Goal: Communication & Community: Answer question/provide support

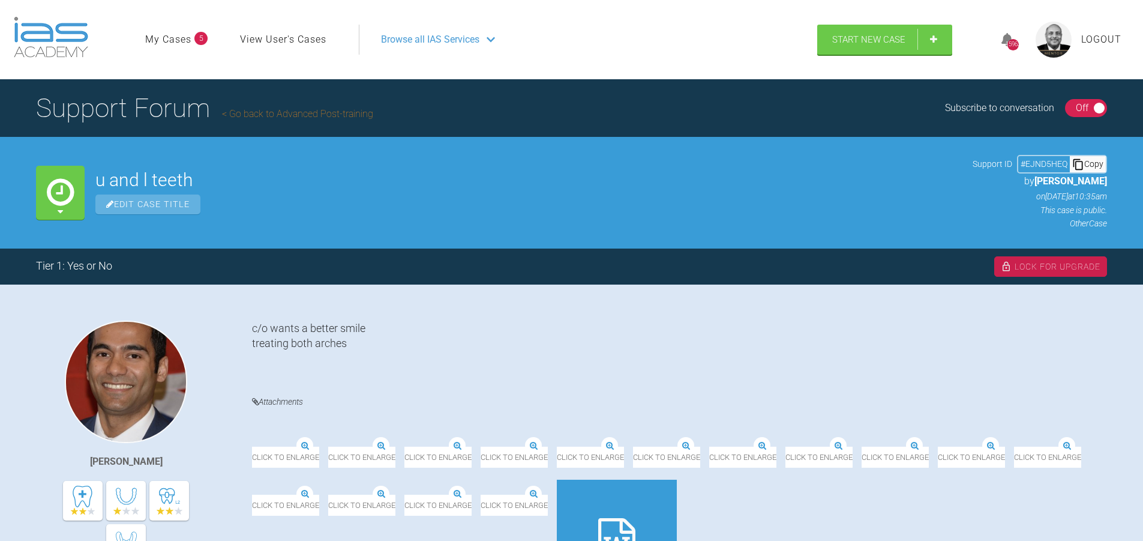
click at [1071, 107] on div "On Off" at bounding box center [1086, 108] width 43 height 18
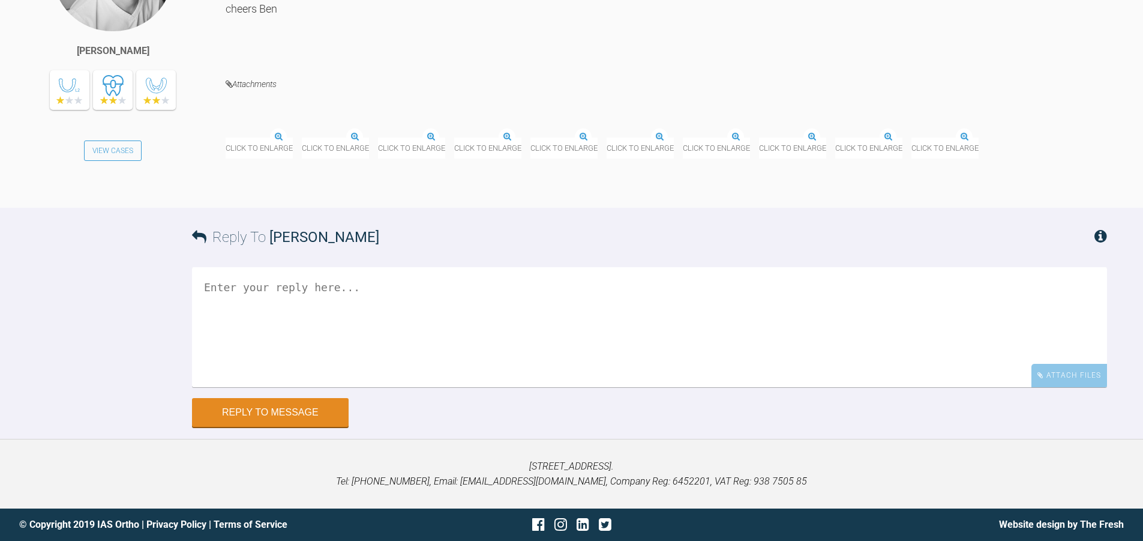
scroll to position [15670, 0]
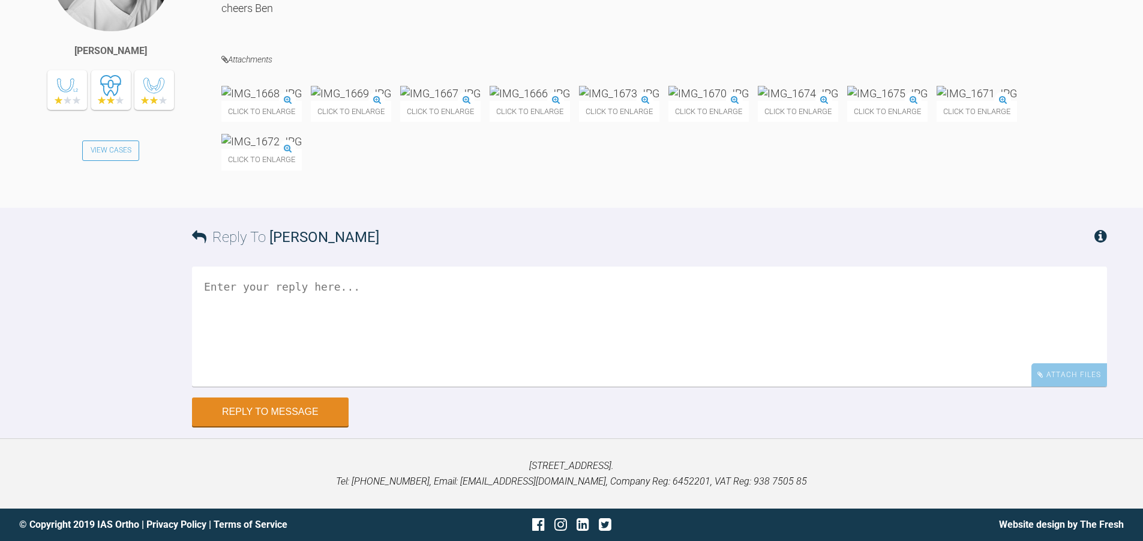
click at [302, 149] on img at bounding box center [261, 141] width 80 height 15
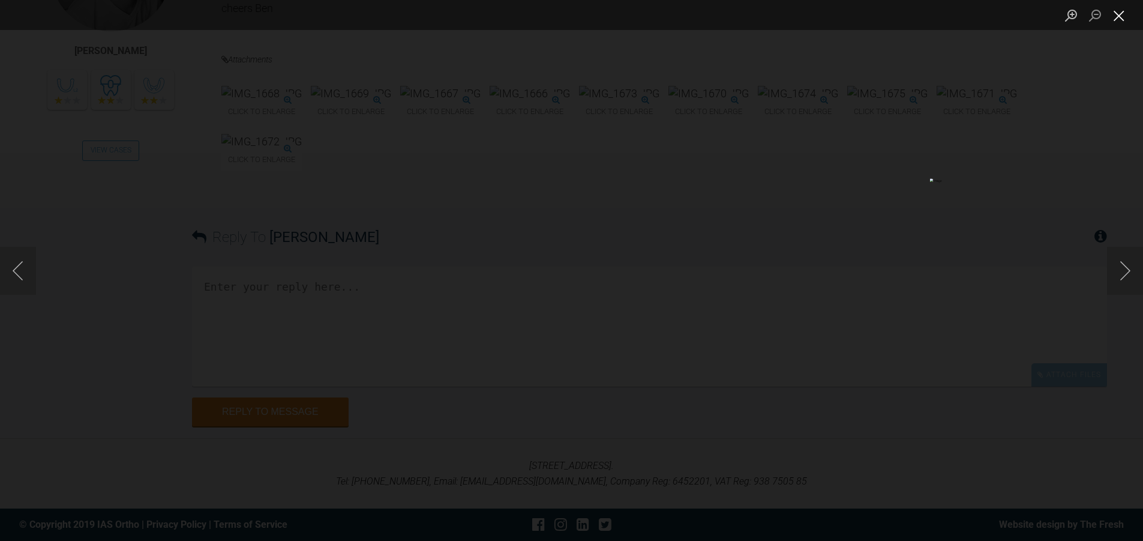
click at [1126, 14] on button "Close lightbox" at bounding box center [1119, 15] width 24 height 21
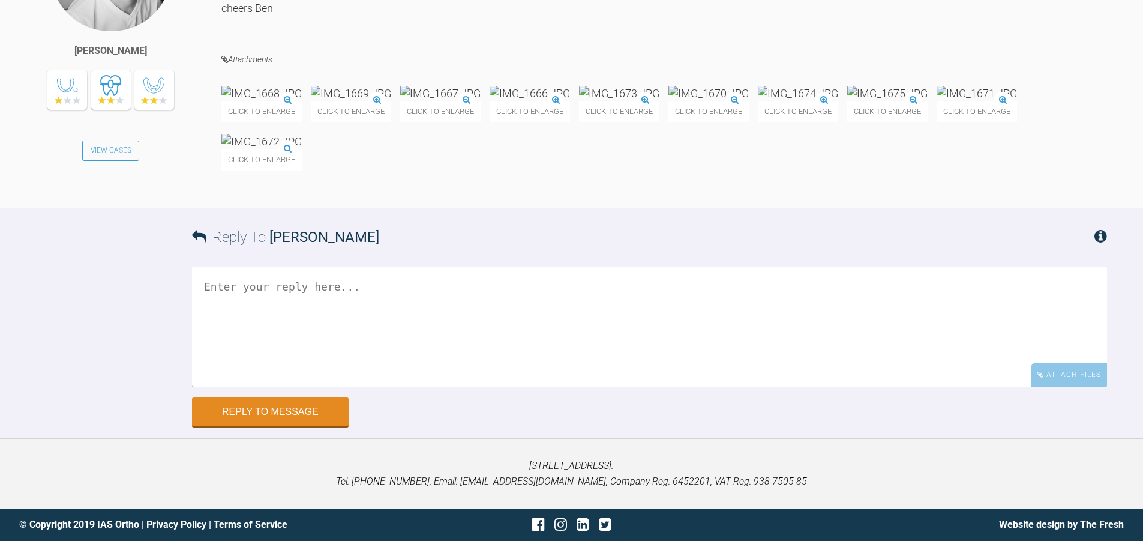
click at [481, 101] on img at bounding box center [440, 93] width 80 height 15
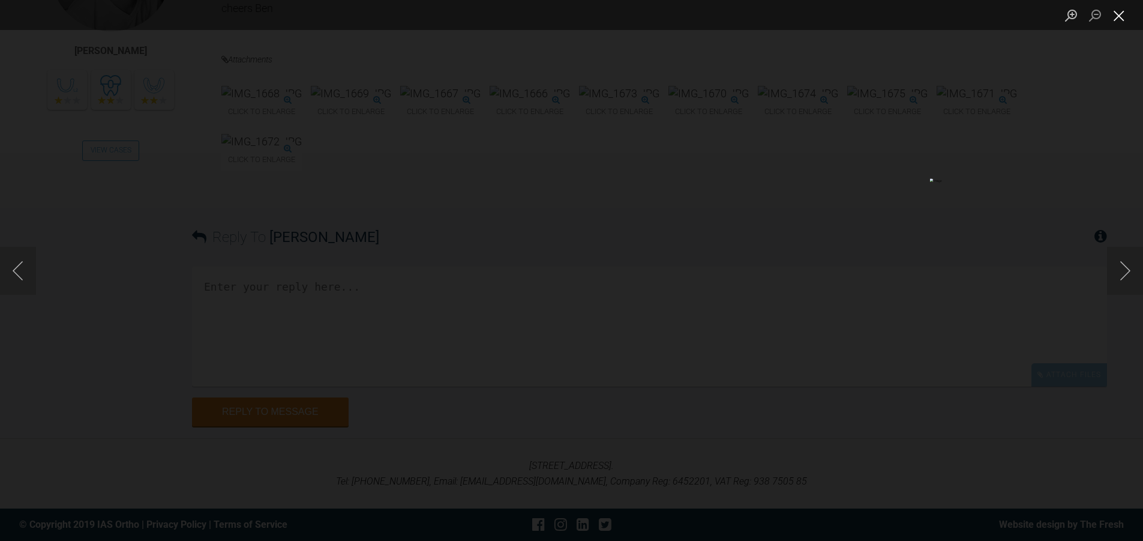
click at [1115, 17] on button "Close lightbox" at bounding box center [1119, 15] width 24 height 21
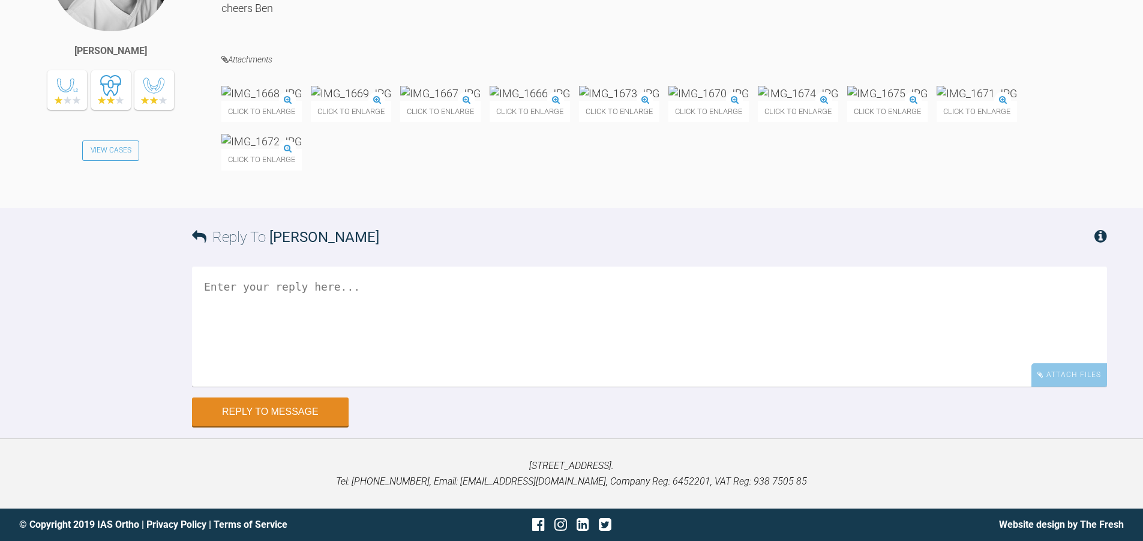
click at [302, 149] on img at bounding box center [261, 141] width 80 height 15
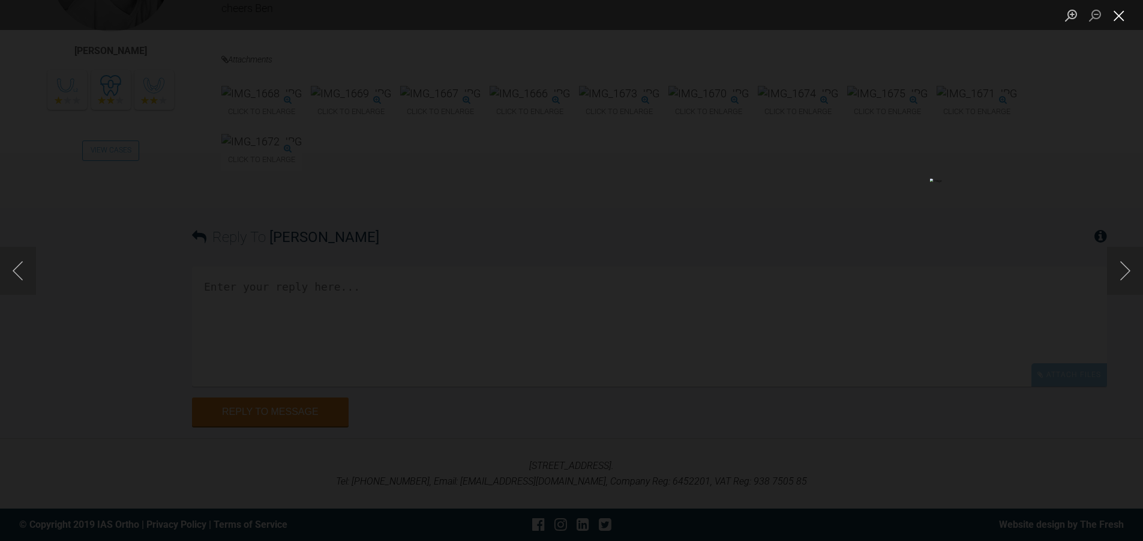
click at [1118, 17] on button "Close lightbox" at bounding box center [1119, 15] width 24 height 21
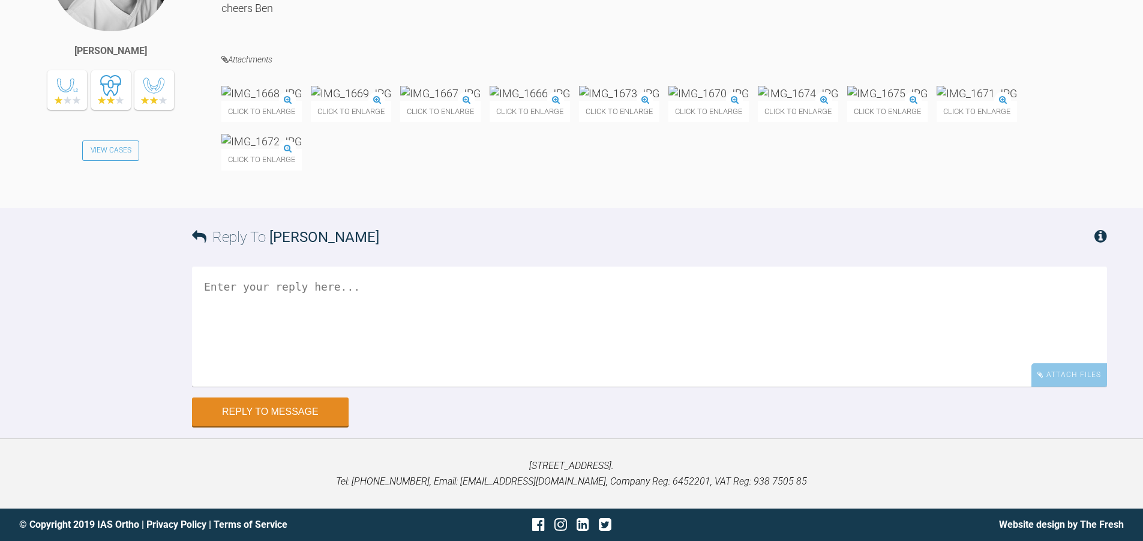
scroll to position [15850, 0]
click at [240, 365] on textarea at bounding box center [649, 326] width 915 height 120
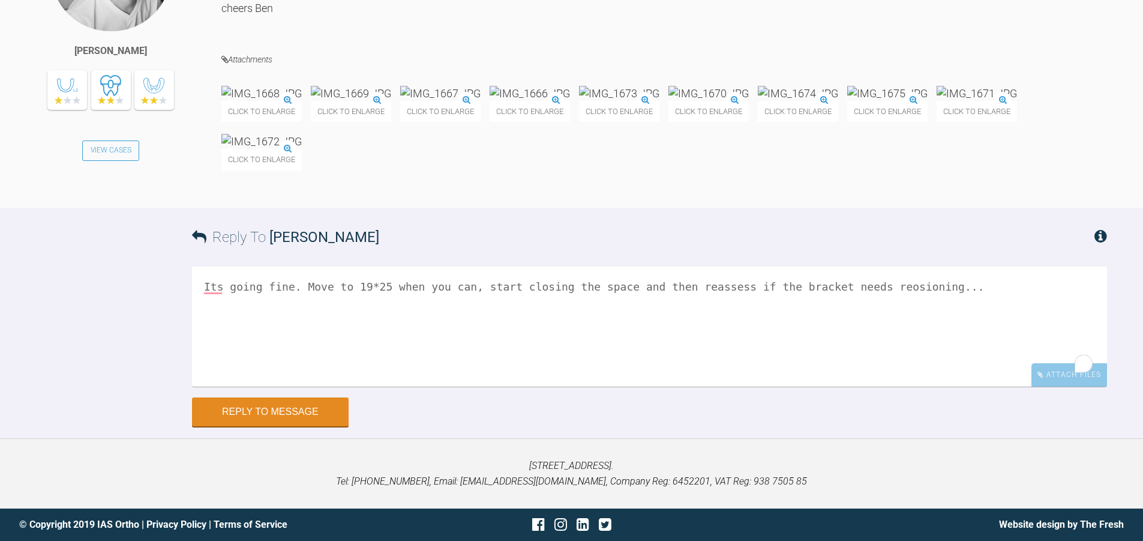
click at [853, 374] on textarea "Its going fine. Move to 19*25 when you can, start closing the space and then re…" at bounding box center [649, 326] width 915 height 120
type textarea "Its going fine. Move to 19*25 when you can, start closing the space and then re…"
click at [1074, 386] on div "Attach Files" at bounding box center [1070, 374] width 76 height 23
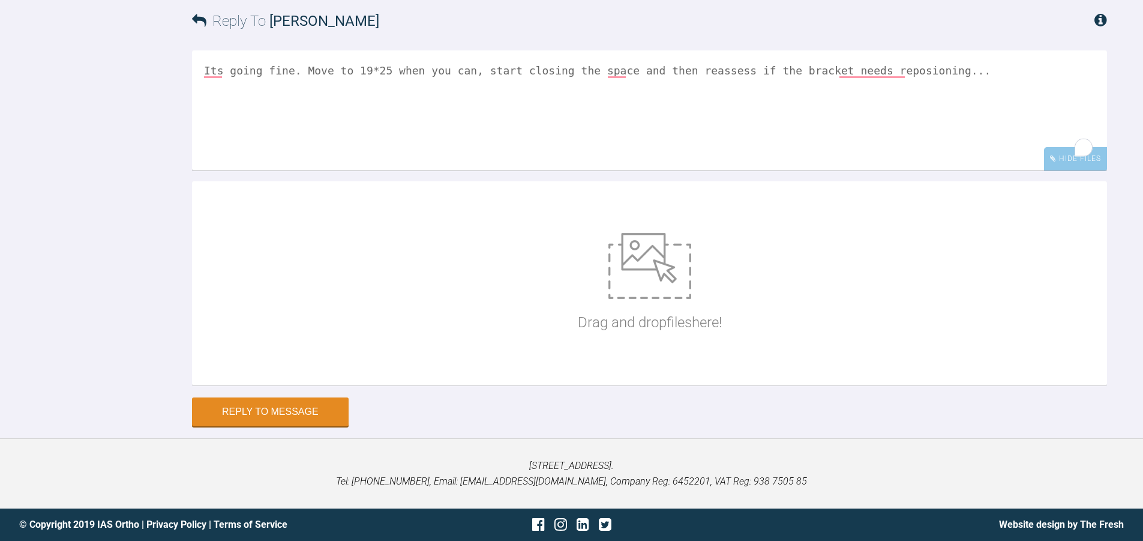
scroll to position [16090, 0]
click at [1081, 156] on div "3" at bounding box center [1084, 147] width 18 height 18
click at [283, 427] on button "Reply to Message" at bounding box center [270, 412] width 157 height 29
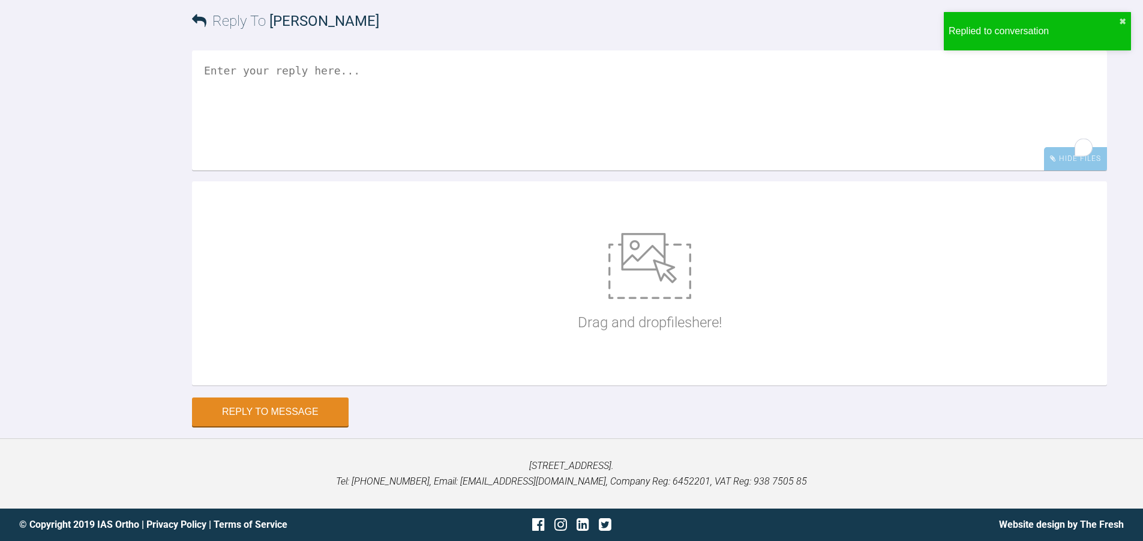
scroll to position [16007, 0]
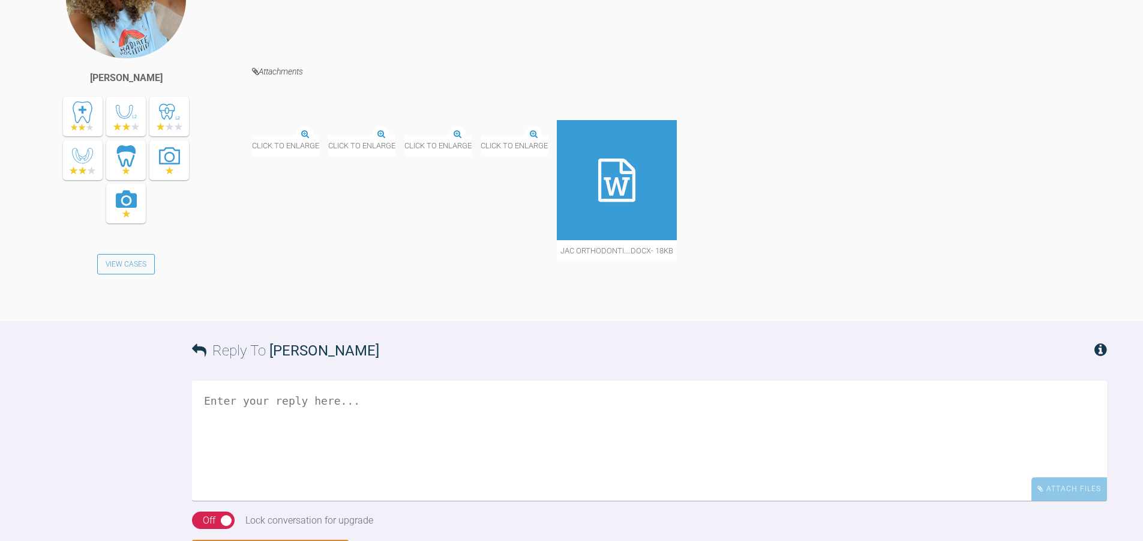
scroll to position [1522, 0]
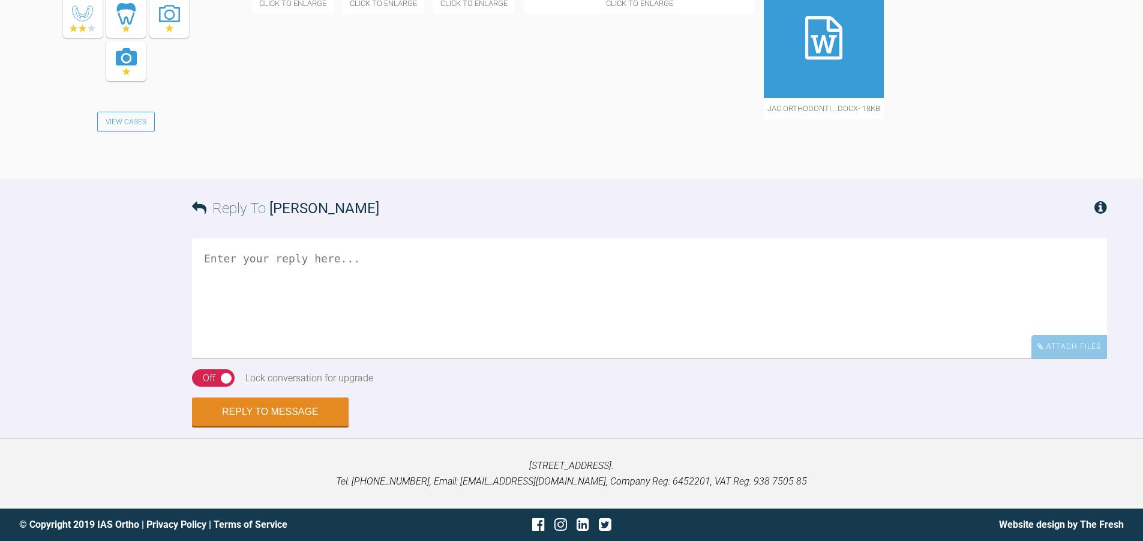
click at [412, 289] on textarea at bounding box center [649, 298] width 915 height 120
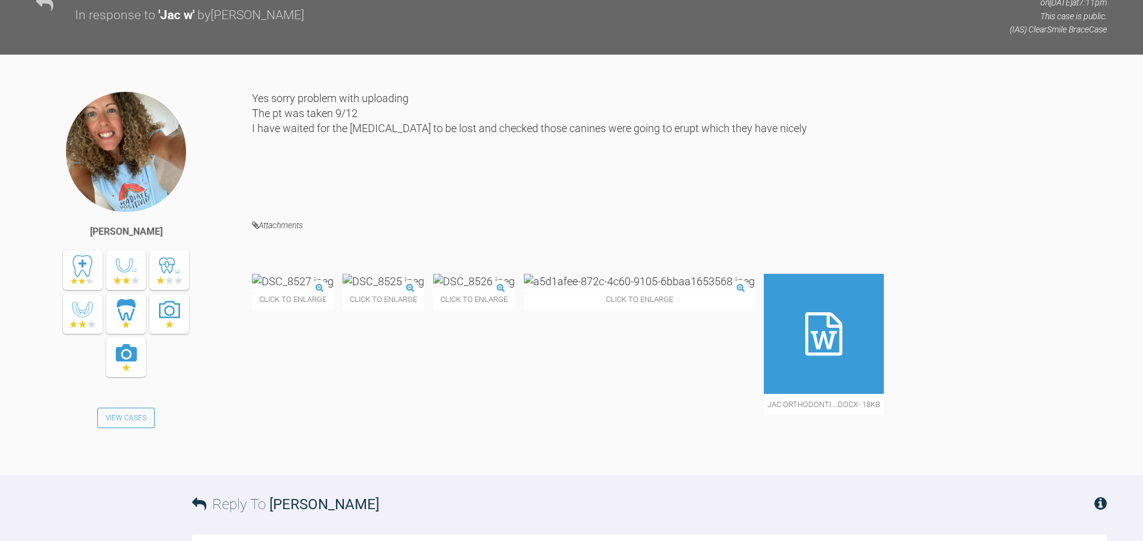
scroll to position [1222, 0]
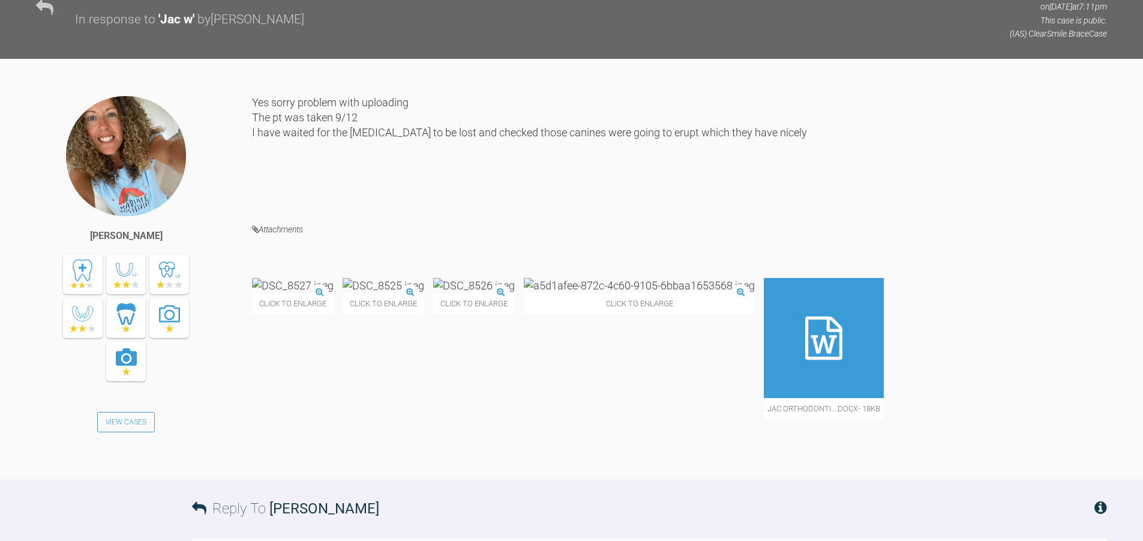
click at [853, 335] on div at bounding box center [824, 338] width 120 height 120
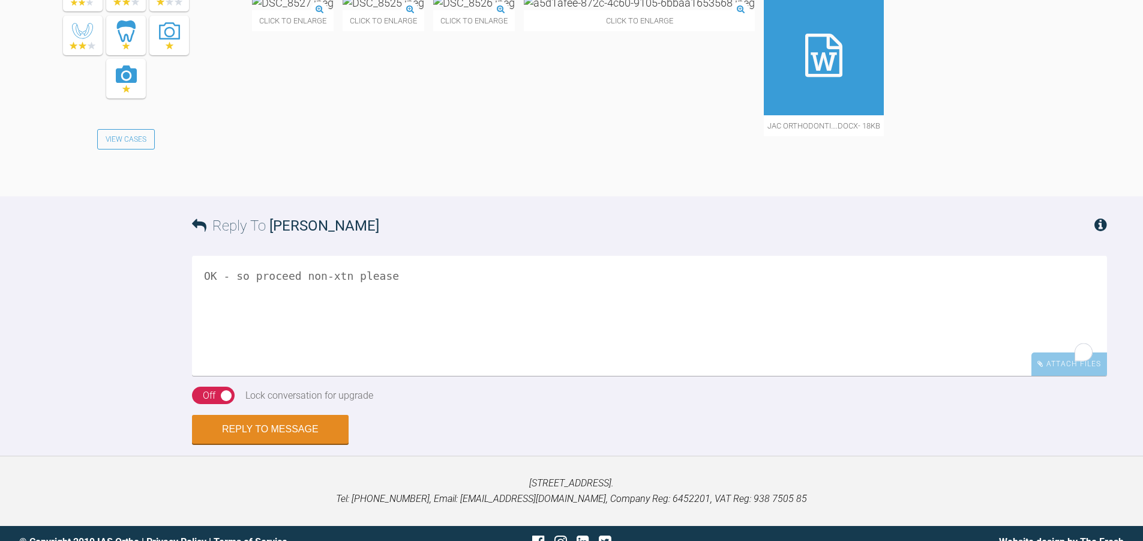
scroll to position [1522, 0]
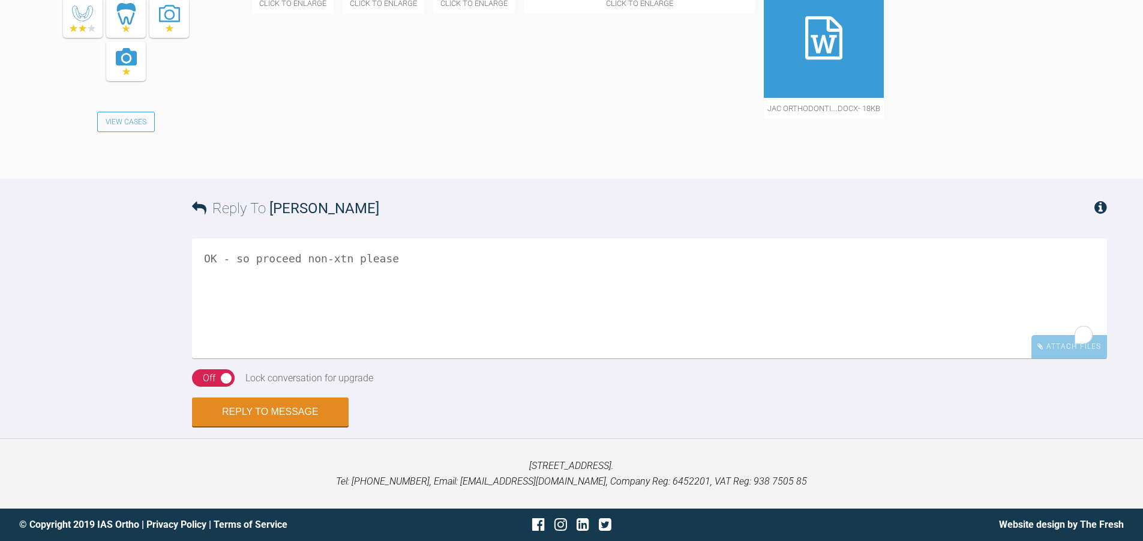
drag, startPoint x: 408, startPoint y: 260, endPoint x: 194, endPoint y: 269, distance: 214.4
click at [194, 269] on textarea "OK - so proceed non-xtn please" at bounding box center [649, 298] width 915 height 120
click at [341, 298] on textarea "OK - so proceed non-xtn please" at bounding box center [649, 298] width 915 height 120
click at [200, 253] on textarea "OK - so proceed non-xtn please" at bounding box center [649, 298] width 915 height 120
type textarea "Assessment is fine Plan is fine OK - so proceed non-xtn please"
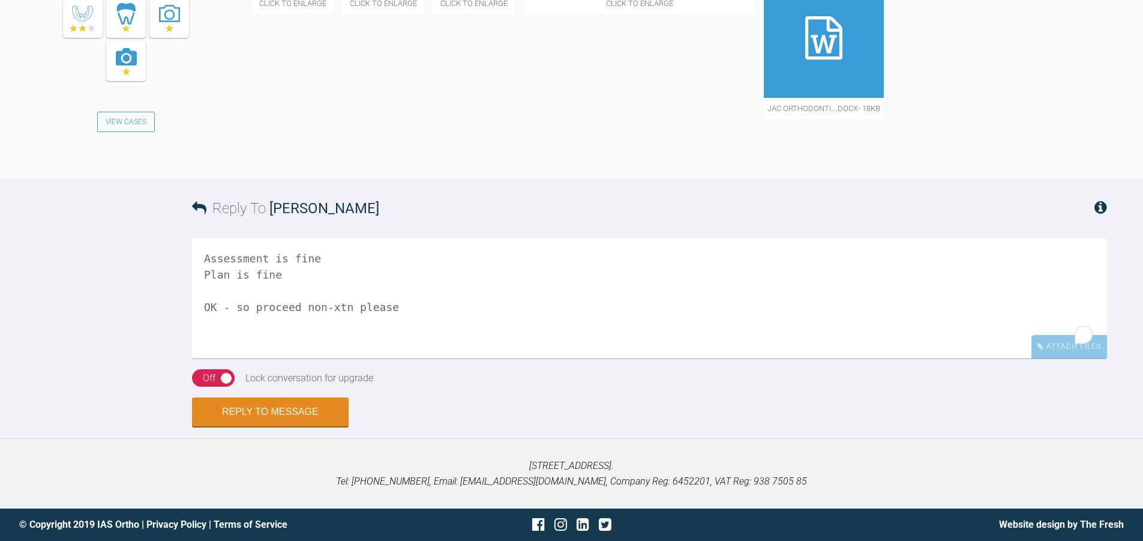
click at [193, 373] on div "On Off Lock conversation for upgrade" at bounding box center [288, 378] width 192 height 18
click at [236, 425] on button "Reply to Message" at bounding box center [270, 412] width 157 height 29
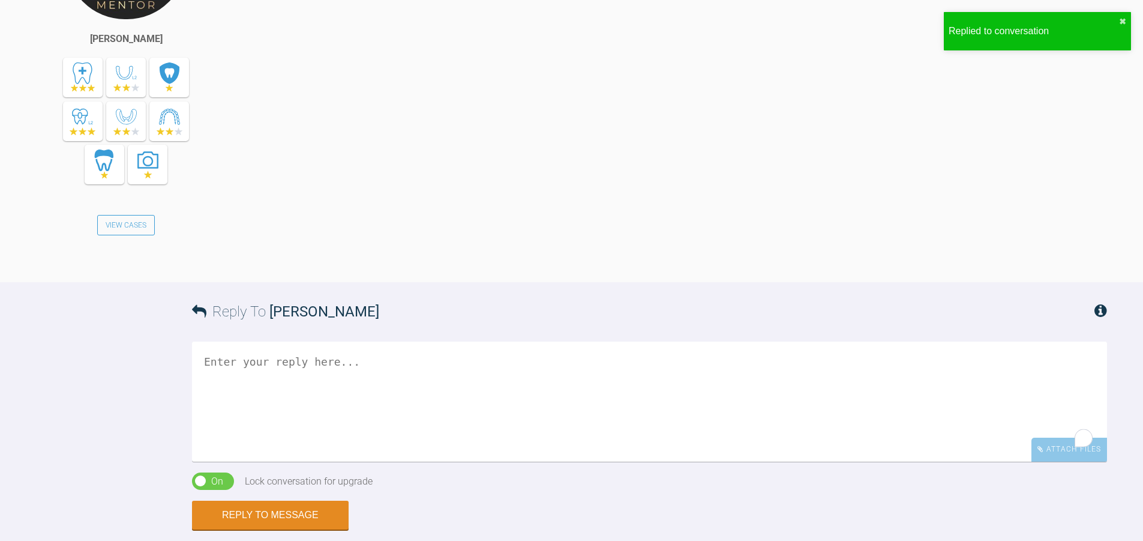
scroll to position [1926, 0]
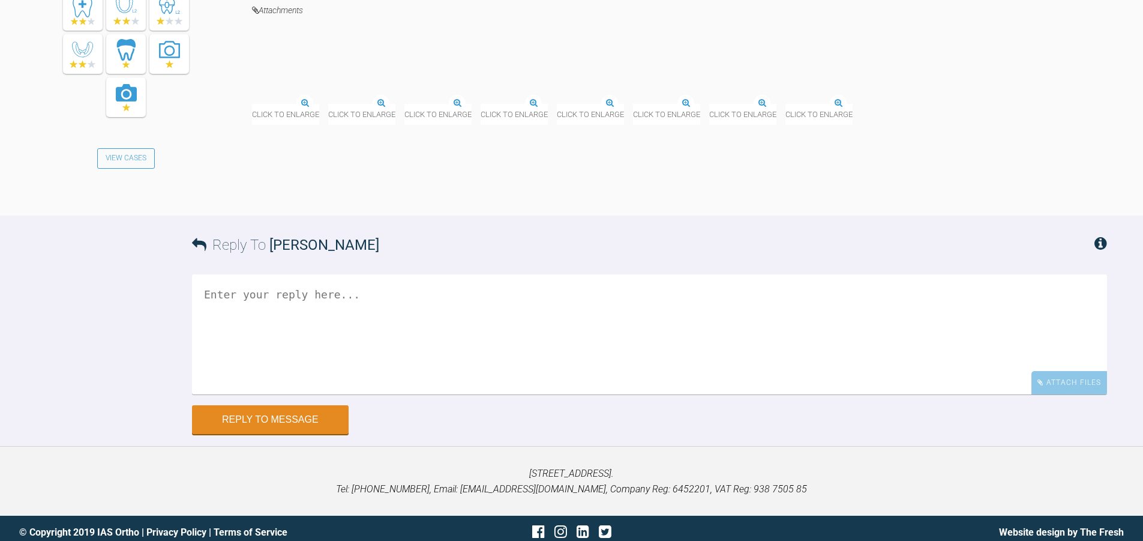
scroll to position [11447, 0]
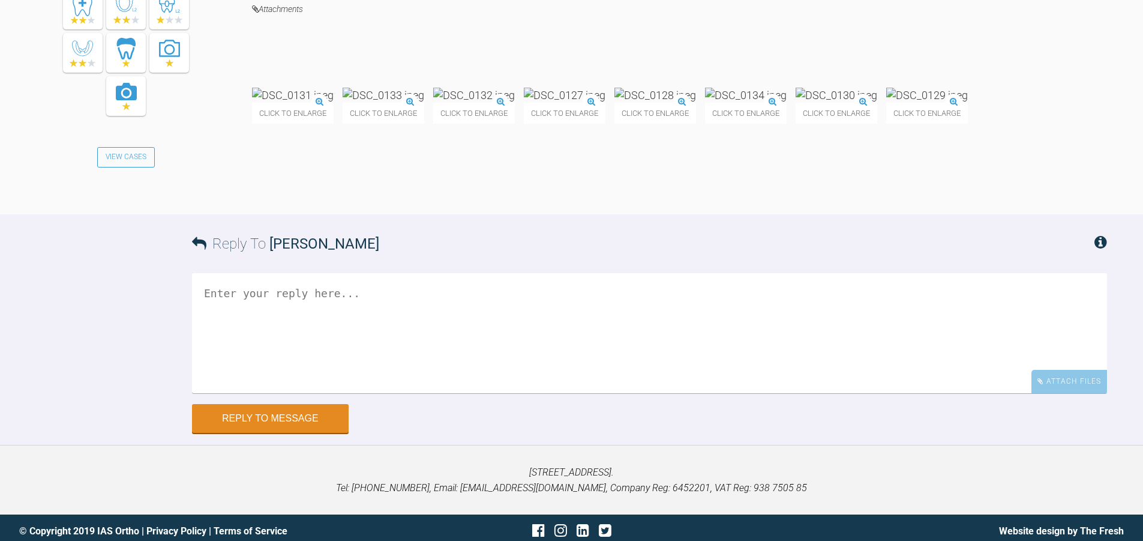
click at [696, 103] on img at bounding box center [655, 95] width 82 height 15
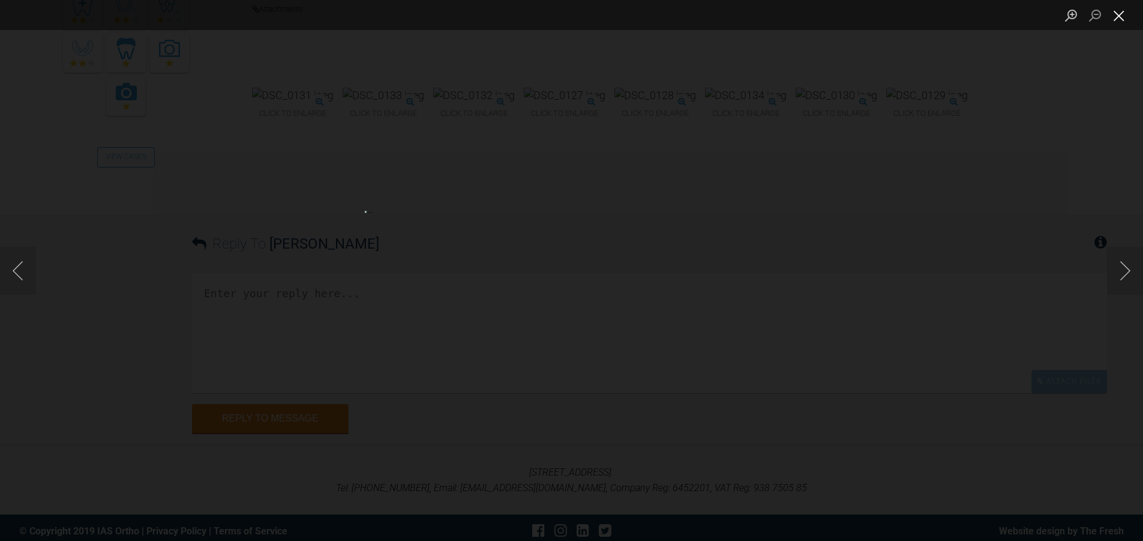
click at [1123, 19] on button "Close lightbox" at bounding box center [1119, 15] width 24 height 21
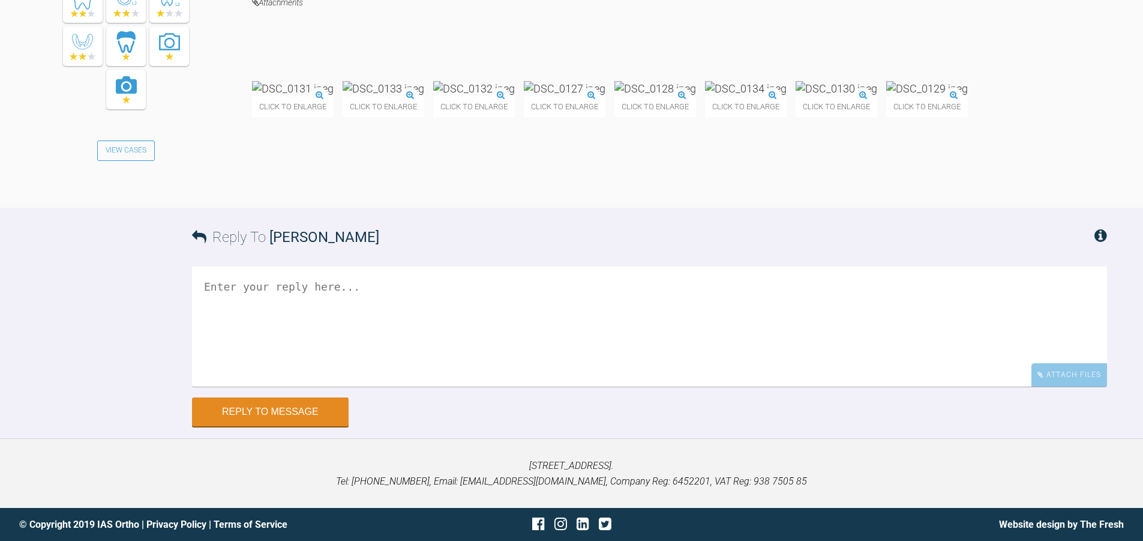
scroll to position [11687, 0]
click at [336, 313] on textarea at bounding box center [649, 326] width 915 height 120
click at [515, 296] on textarea "You may need some IPR mesial and distal of the lowers 3's..." at bounding box center [649, 326] width 915 height 120
click at [560, 289] on textarea "You may need some IPR mesial and distal of the lower 3's..." at bounding box center [649, 326] width 915 height 120
type textarea "You may need some IPR mesial and distal of the lower 3's...but carry on as plan…"
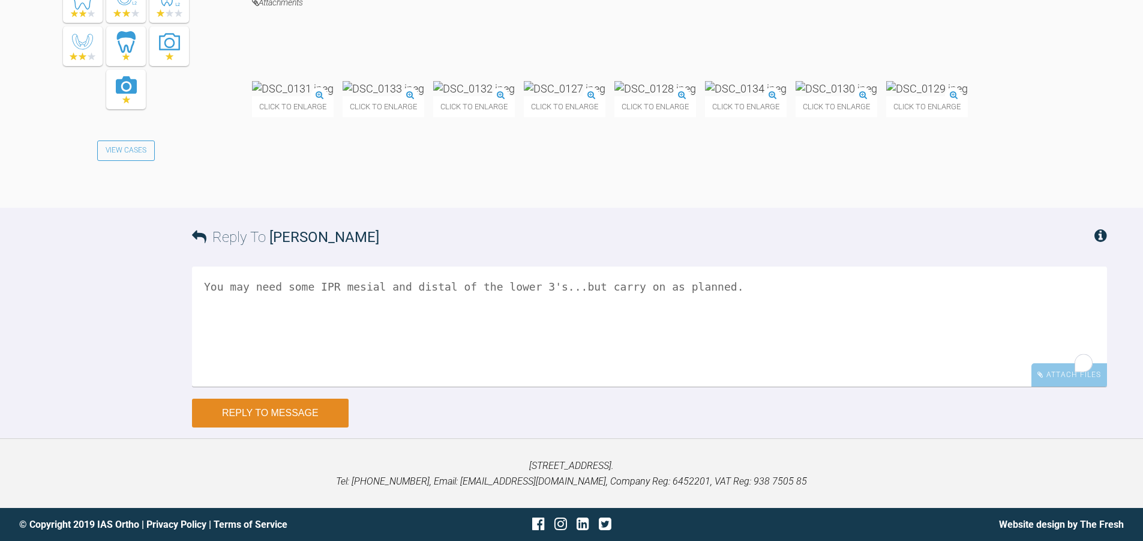
click at [307, 425] on button "Reply to Message" at bounding box center [270, 412] width 157 height 29
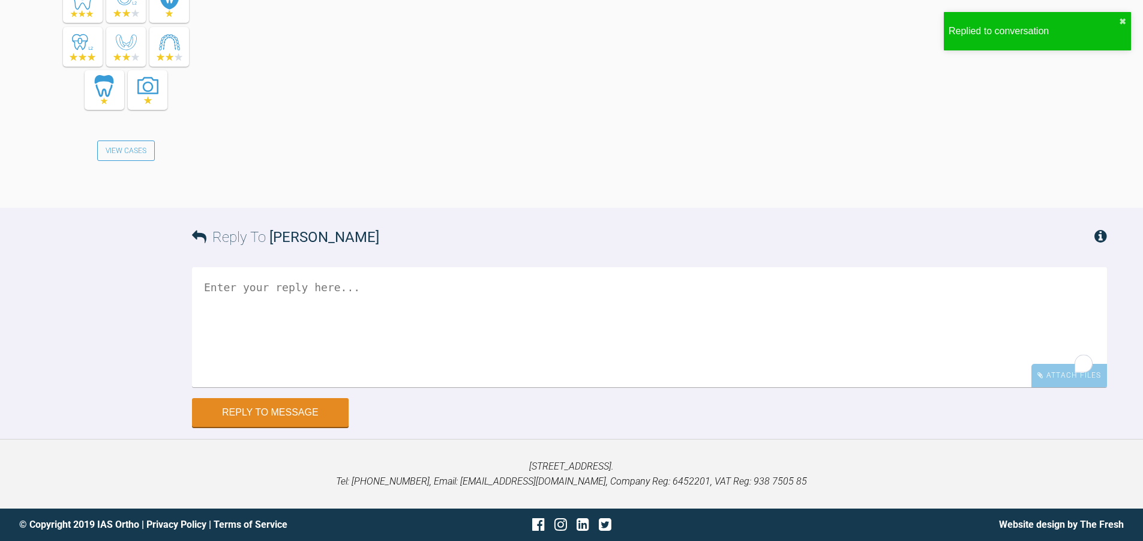
scroll to position [12123, 0]
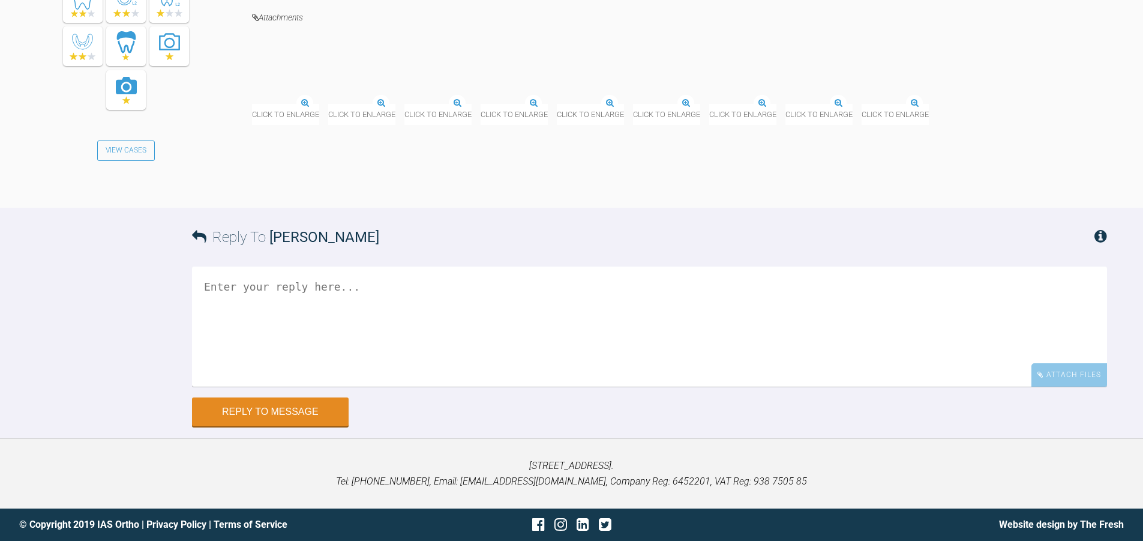
scroll to position [10133, 0]
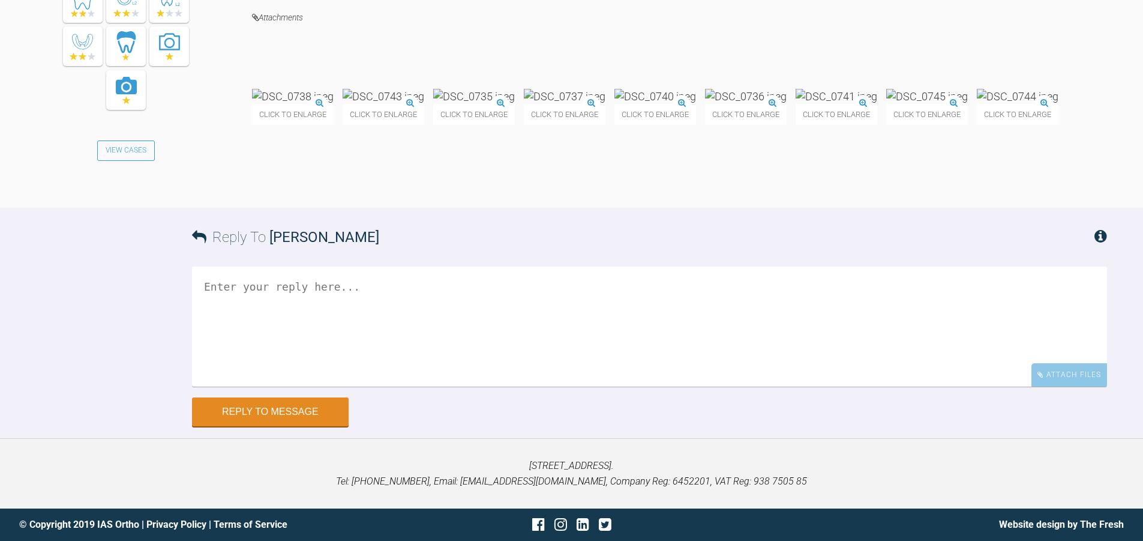
click at [290, 386] on textarea at bounding box center [649, 326] width 915 height 120
type textarea "Would you have enough space for an immplant at URQ?"
click at [266, 427] on button "Reply to Message" at bounding box center [270, 412] width 157 height 29
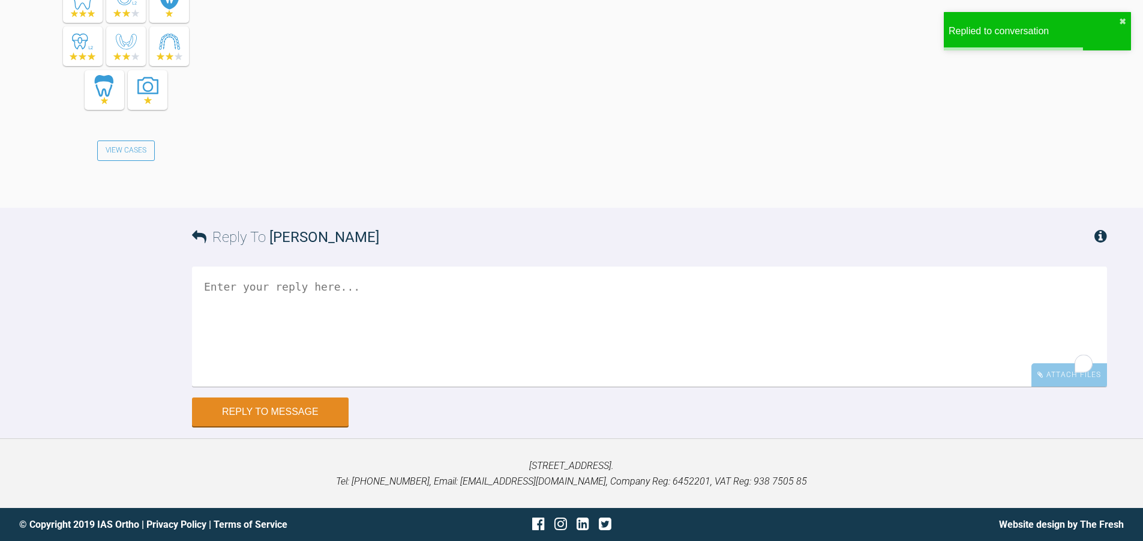
scroll to position [10638, 0]
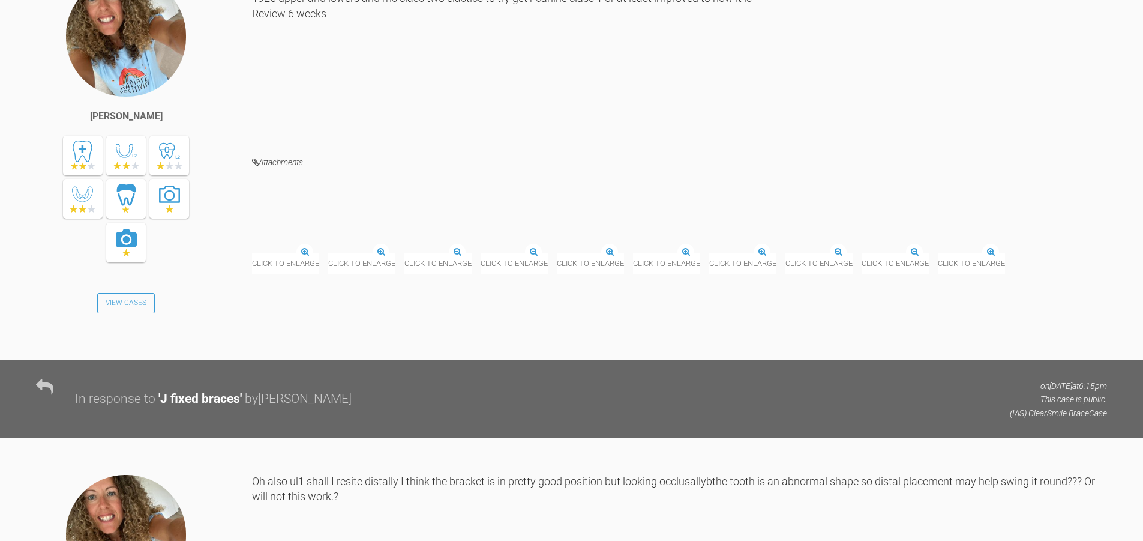
scroll to position [10287, 0]
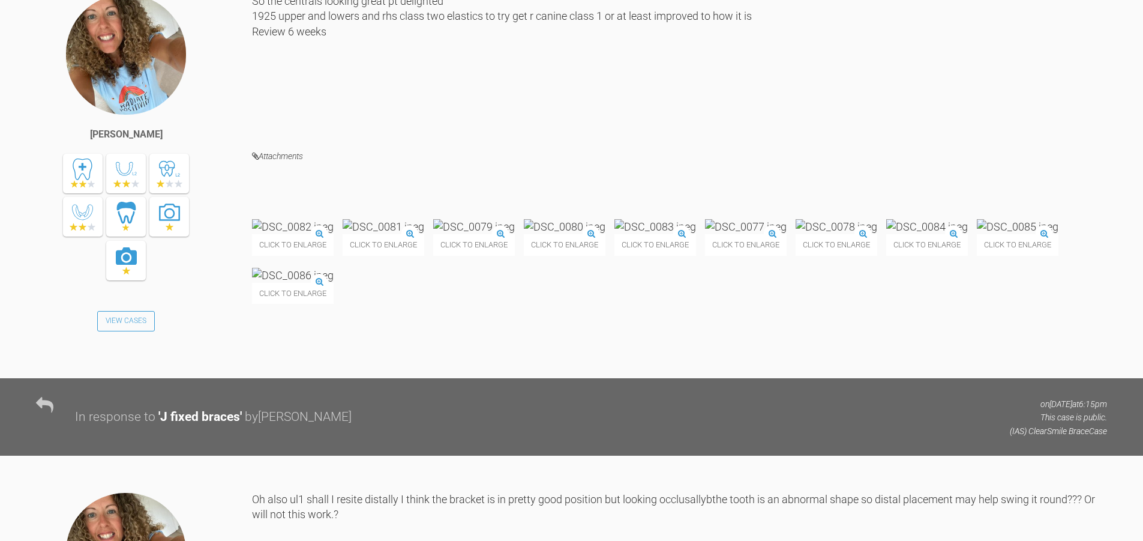
click at [787, 234] on img at bounding box center [746, 226] width 82 height 15
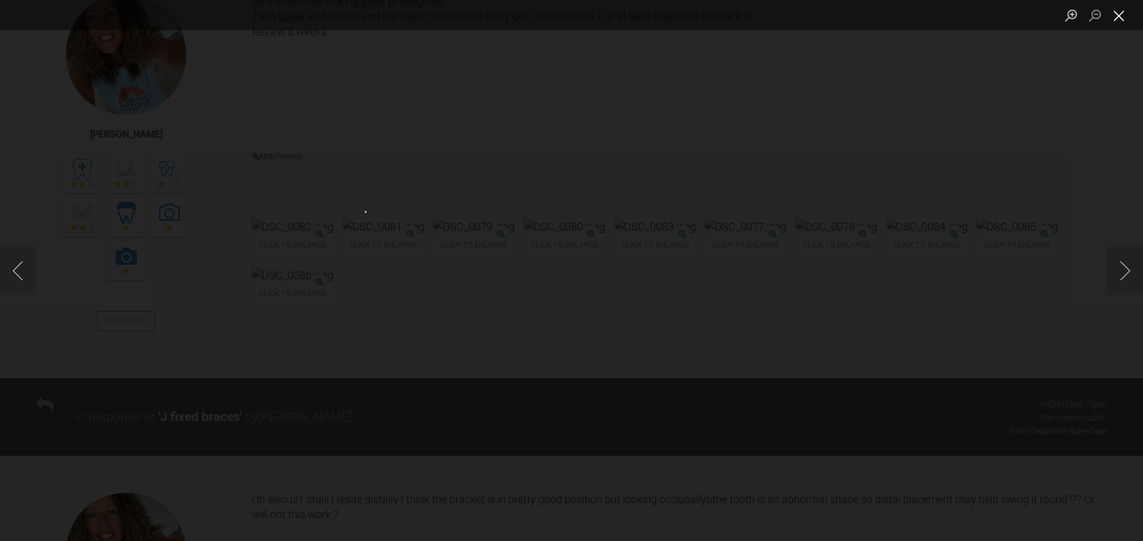
click at [1113, 19] on button "Close lightbox" at bounding box center [1119, 15] width 24 height 21
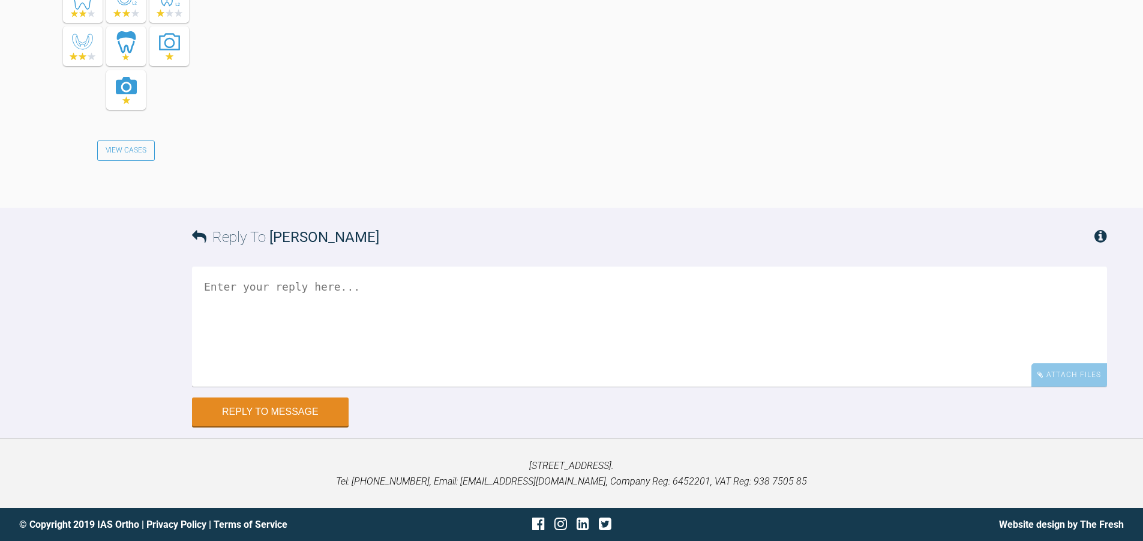
scroll to position [11007, 0]
click at [404, 372] on textarea at bounding box center [649, 326] width 915 height 120
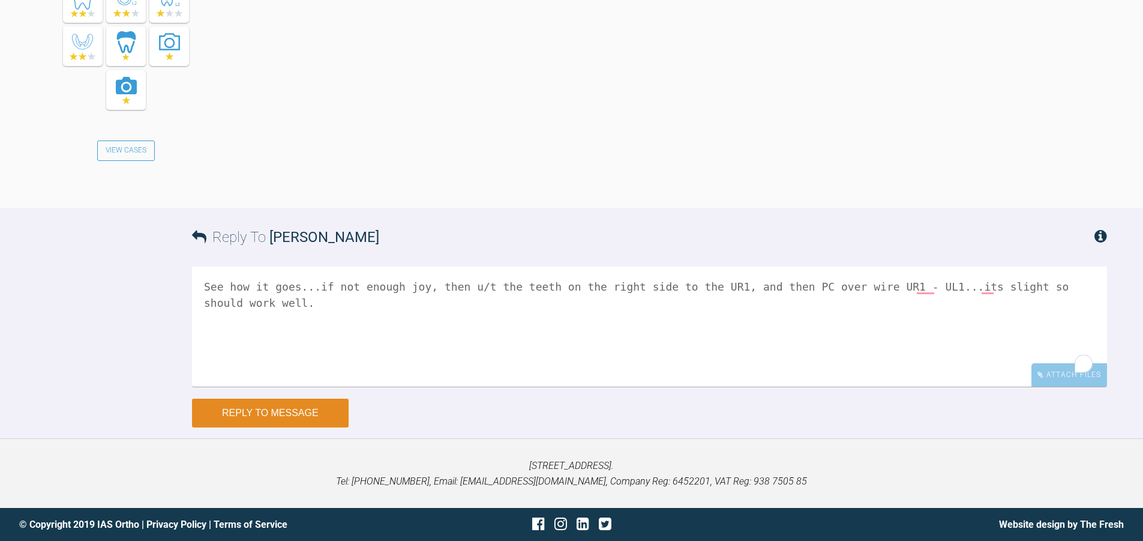
type textarea "See how it goes...if not enough joy, then u/t the teeth on the right side to th…"
click at [305, 427] on button "Reply to Message" at bounding box center [270, 412] width 157 height 29
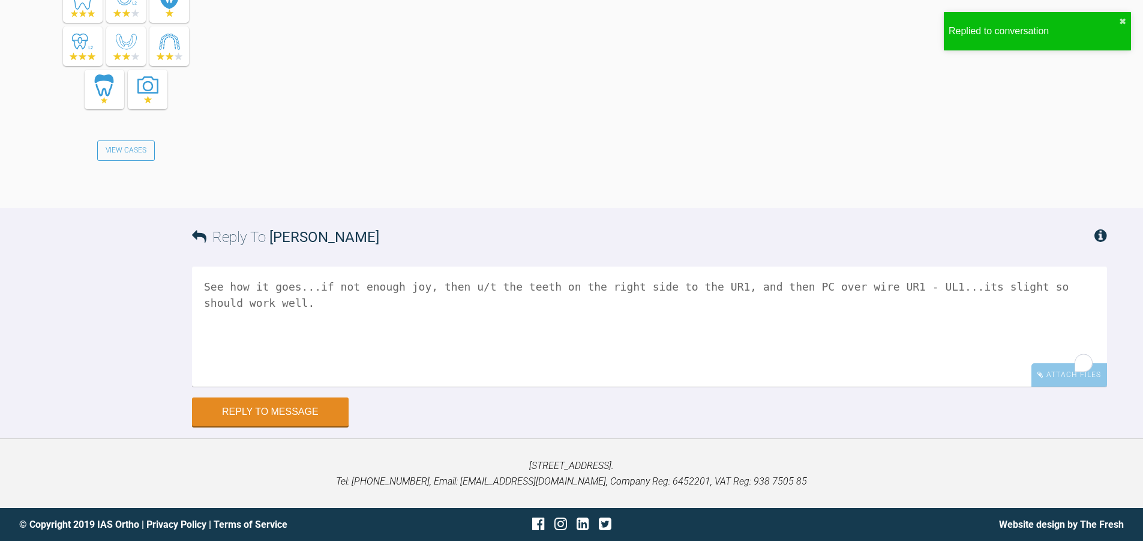
scroll to position [11476, 0]
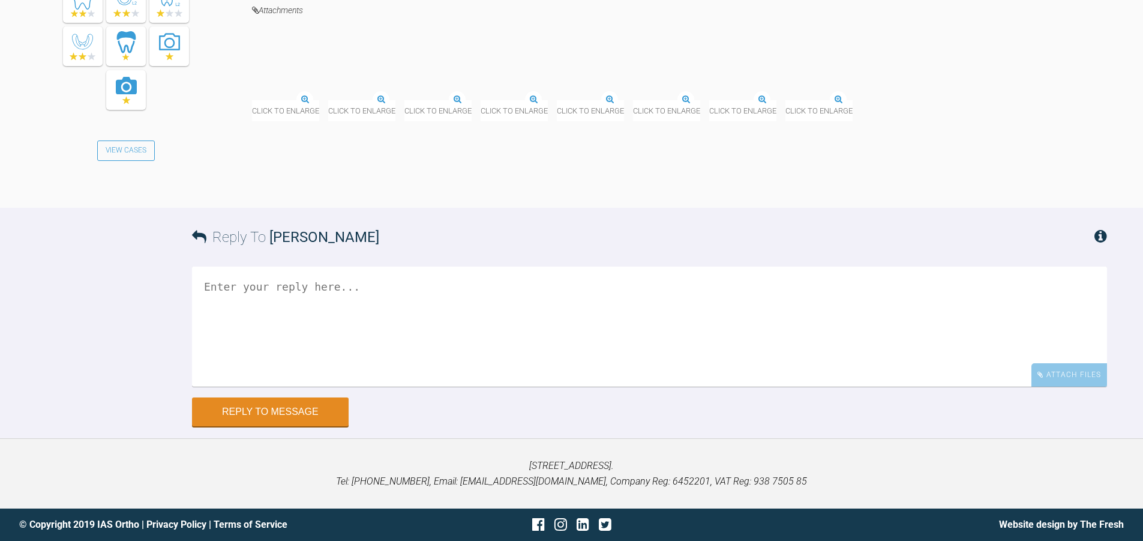
scroll to position [20591, 0]
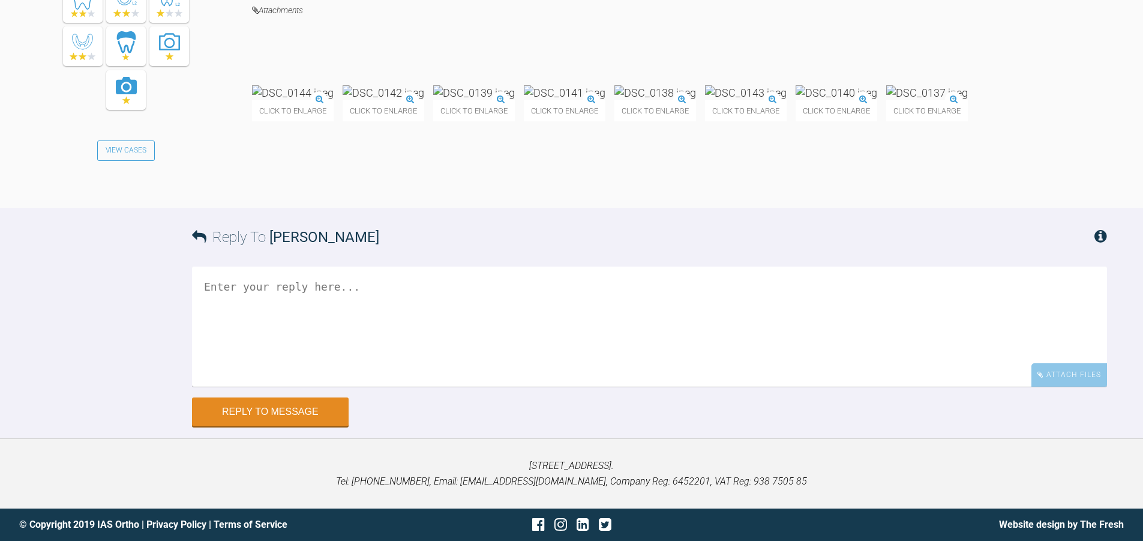
click at [360, 364] on textarea at bounding box center [649, 326] width 915 height 120
type textarea "Do you want to go 19*25 RCOS at the lowqers to open the bite a bit?"
click at [285, 427] on button "Reply to Message" at bounding box center [270, 412] width 157 height 29
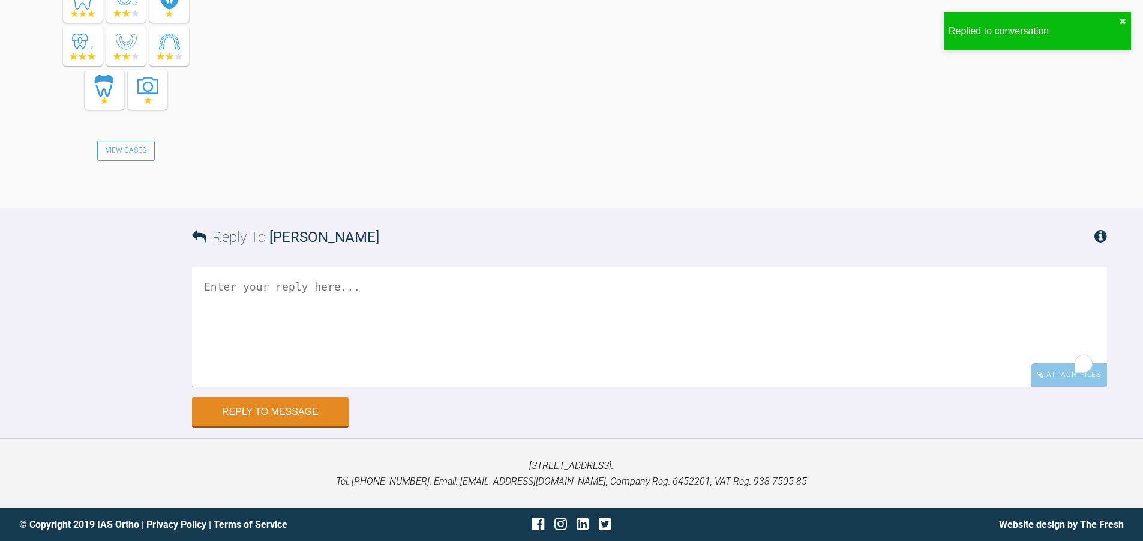
scroll to position [21051, 0]
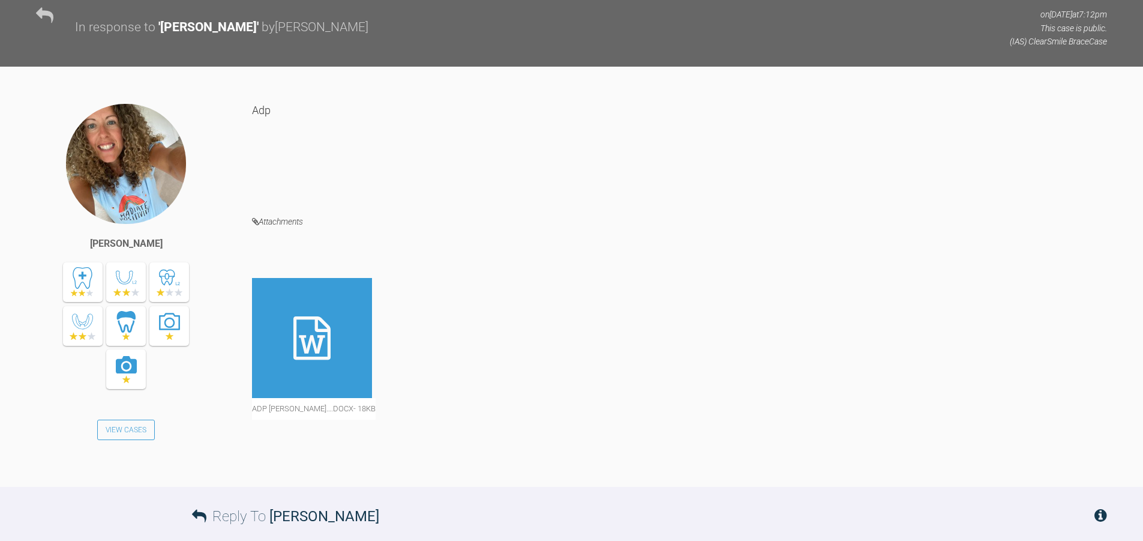
scroll to position [1380, 0]
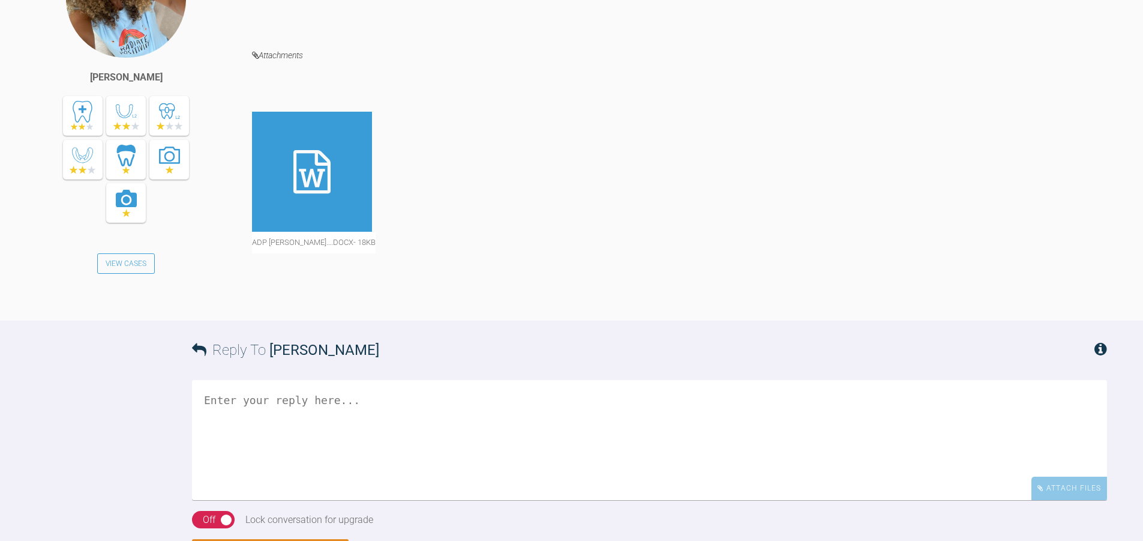
click at [277, 444] on textarea at bounding box center [649, 440] width 915 height 120
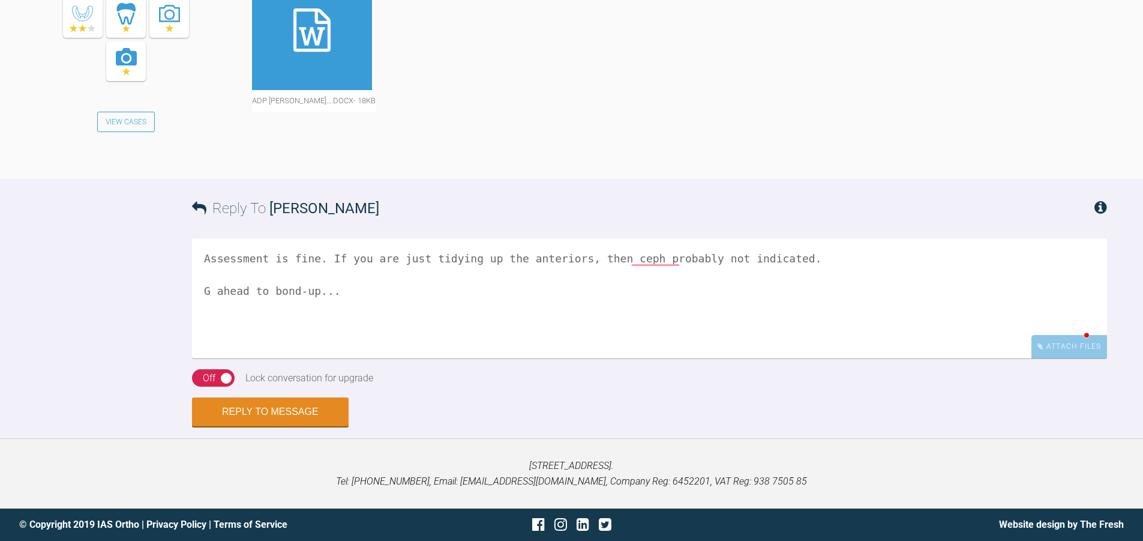
scroll to position [1565, 0]
type textarea "Assessment is fine. If you are just tidying up the anteriors, then ceph probabl…"
click at [209, 380] on div "Off" at bounding box center [209, 378] width 13 height 16
click at [226, 420] on button "Reply to Message" at bounding box center [270, 412] width 157 height 29
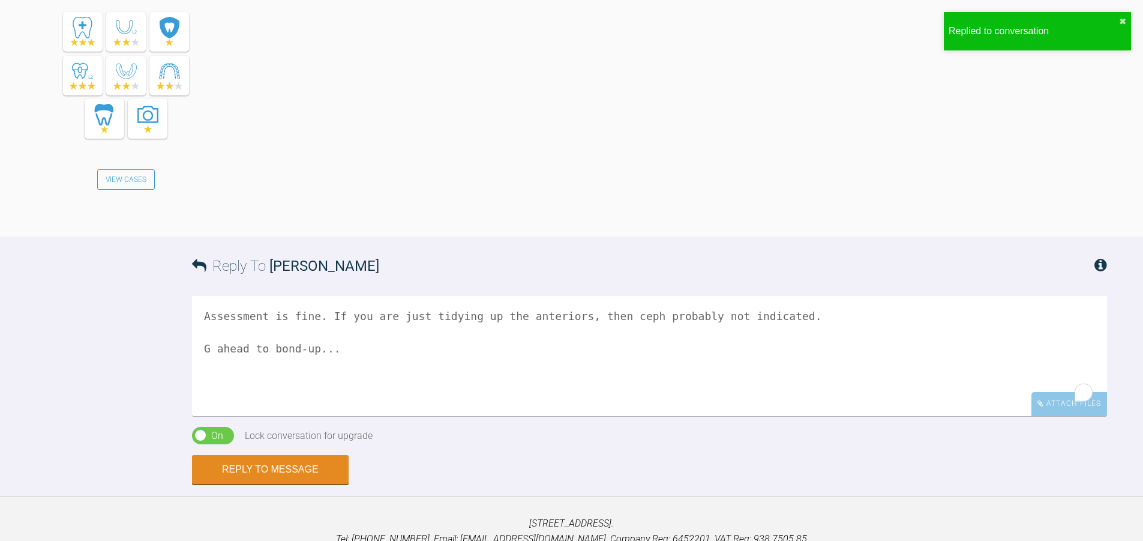
scroll to position [1969, 0]
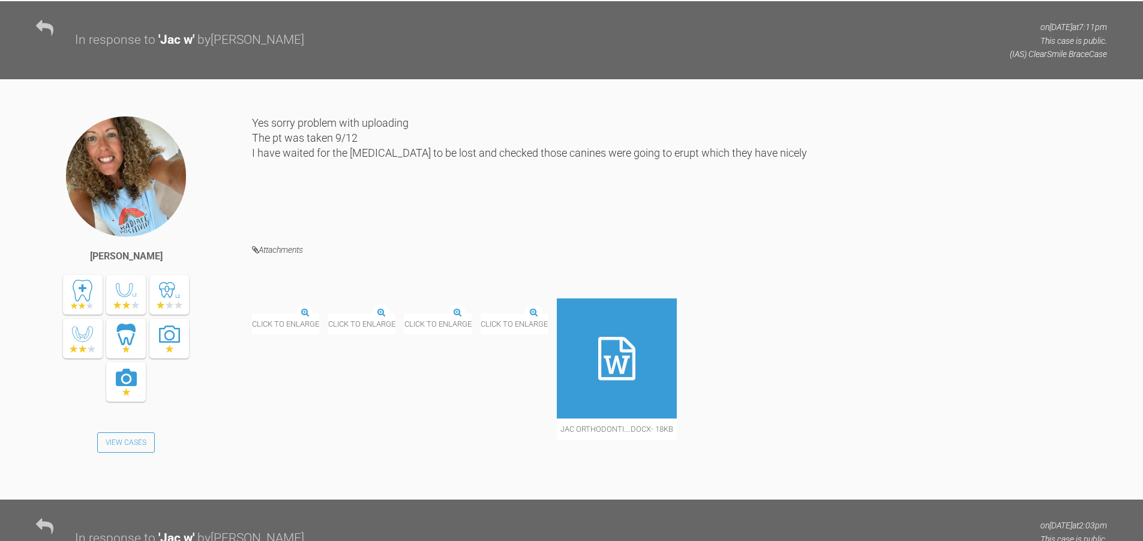
scroll to position [1204, 0]
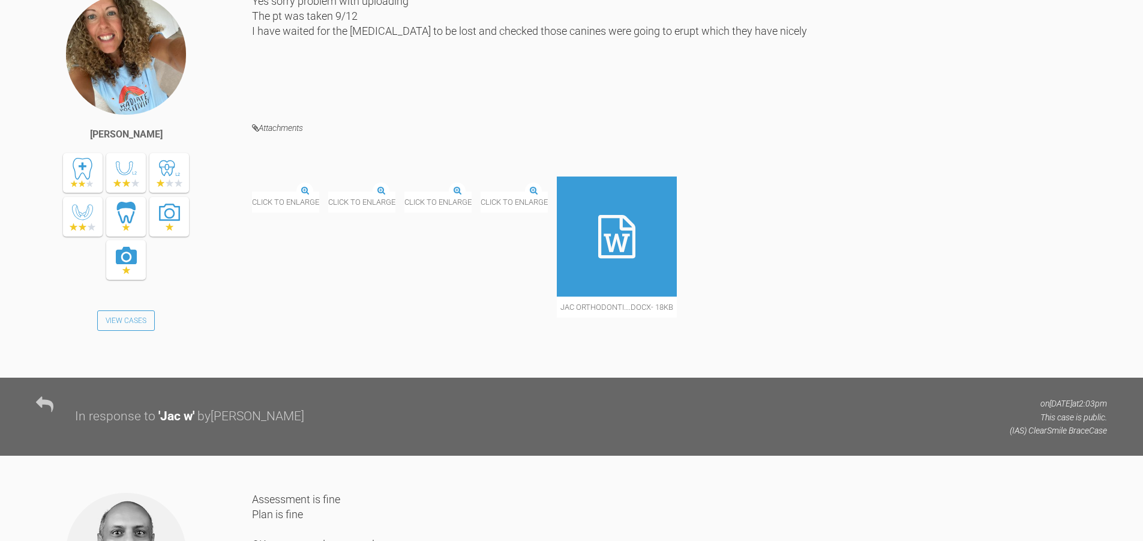
scroll to position [1144, 0]
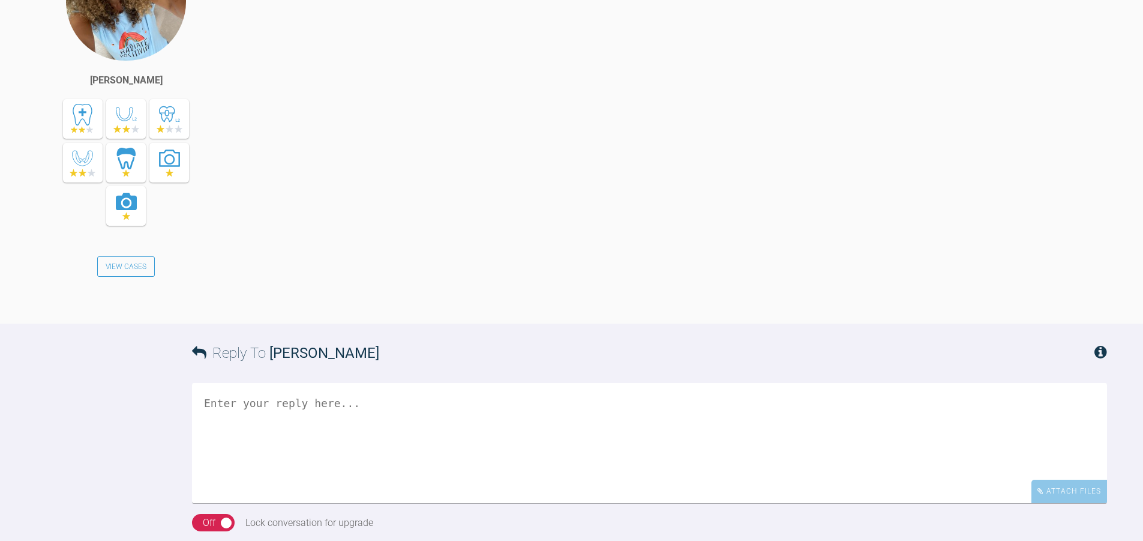
scroll to position [1547, 0]
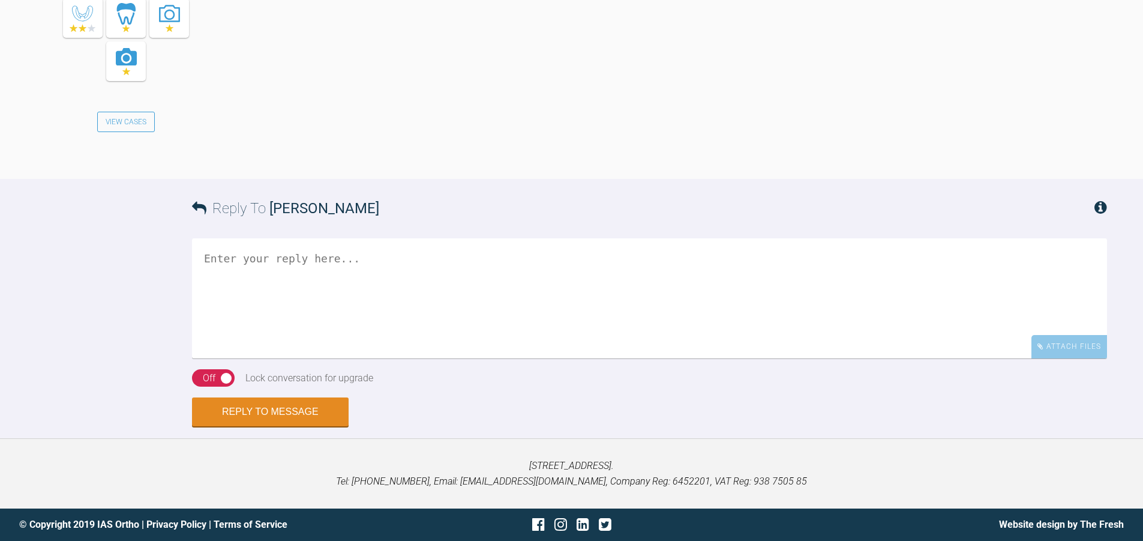
click at [344, 314] on textarea at bounding box center [649, 298] width 915 height 120
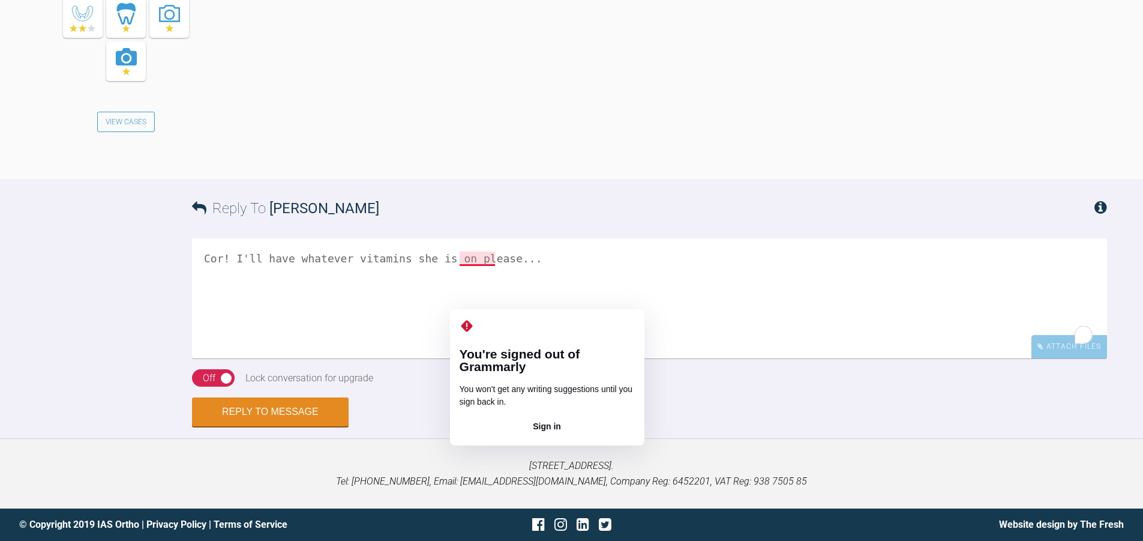
click at [711, 332] on textarea "Cor! I'll have whatever vitamins she is on please..." at bounding box center [649, 298] width 915 height 120
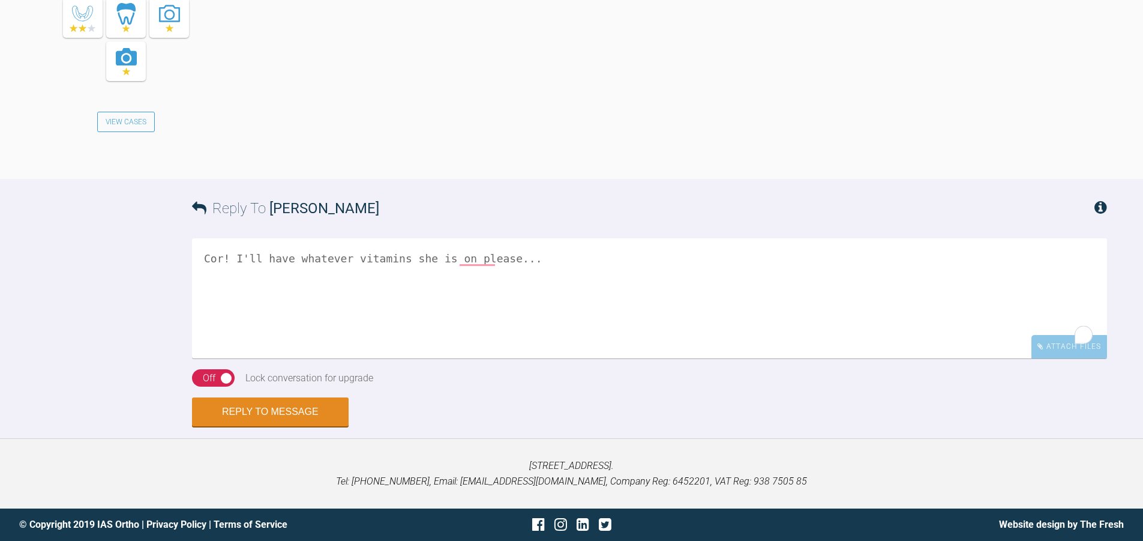
click at [536, 310] on textarea "Cor! I'll have whatever vitamins she is on please..." at bounding box center [649, 298] width 915 height 120
type textarea "Cor! I'll have whatever vitamins she is on please... Proceed non-xtn and then r…"
click at [209, 386] on div "Off" at bounding box center [209, 378] width 13 height 16
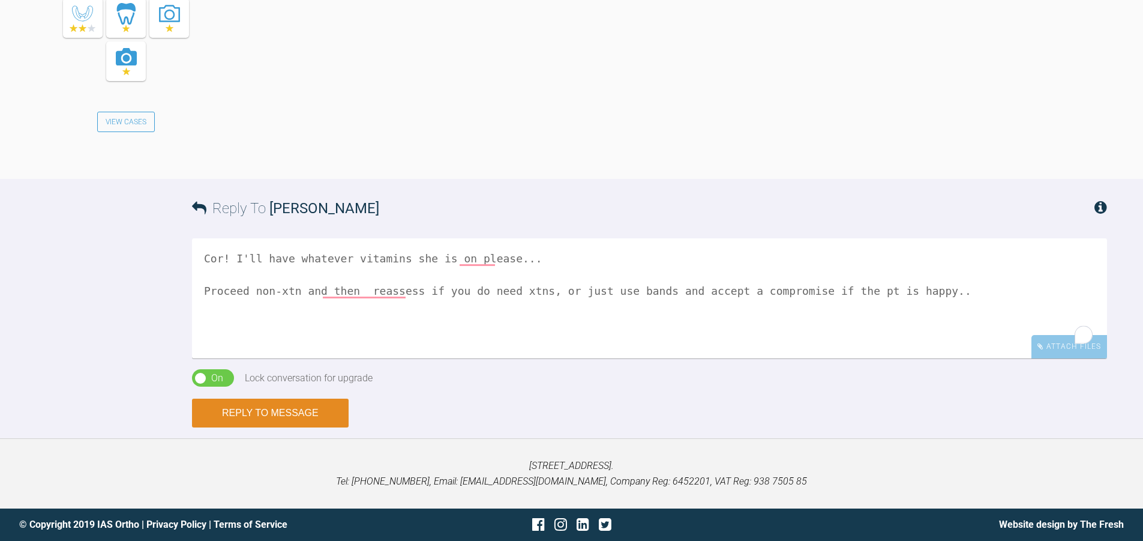
click at [233, 427] on button "Reply to Message" at bounding box center [270, 412] width 157 height 29
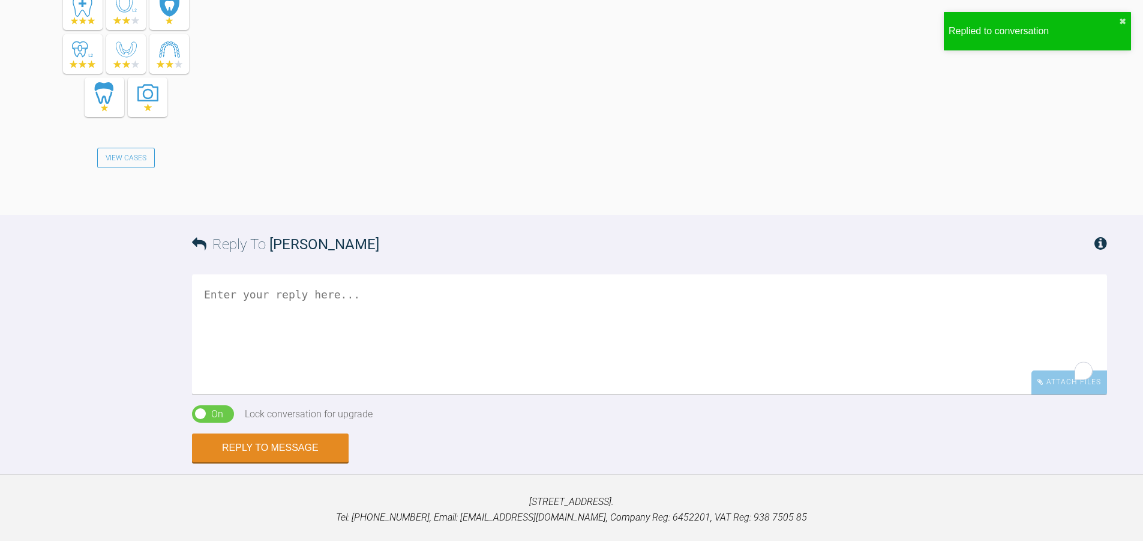
scroll to position [1995, 0]
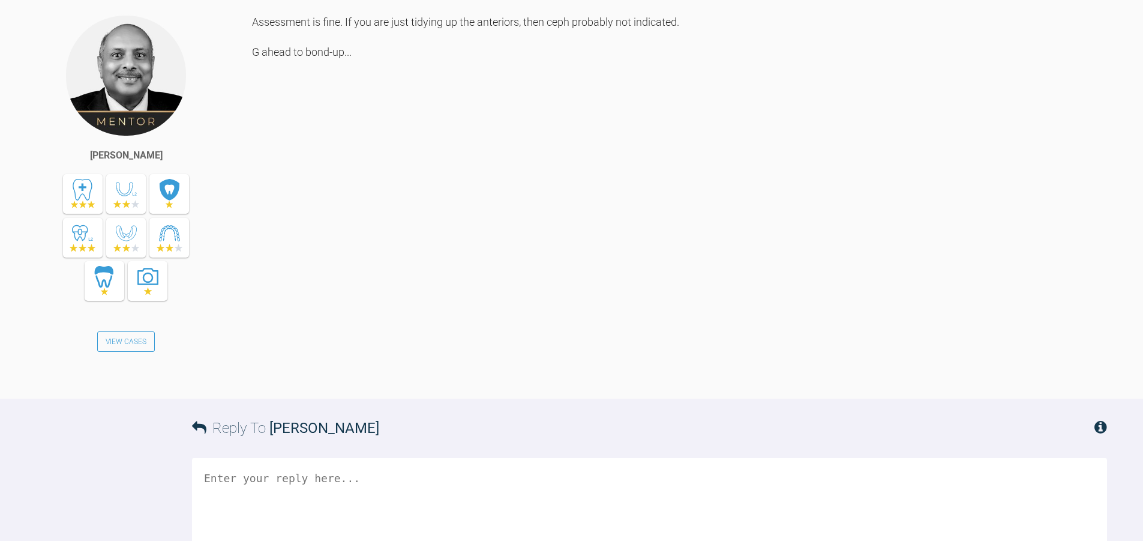
scroll to position [1804, 0]
